Goal: Transaction & Acquisition: Subscribe to service/newsletter

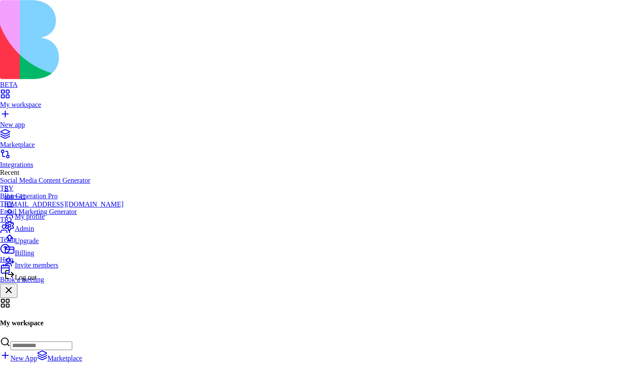
click at [48, 257] on div "Billing" at bounding box center [63, 251] width 119 height 12
click at [39, 245] on span "Upgrade" at bounding box center [27, 240] width 24 height 7
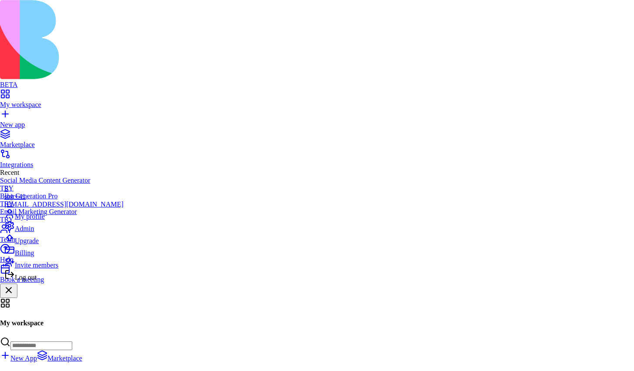
click at [53, 257] on div "Billing" at bounding box center [63, 251] width 119 height 12
click at [54, 282] on div "Log out" at bounding box center [63, 276] width 119 height 12
